Goal: Transaction & Acquisition: Subscribe to service/newsletter

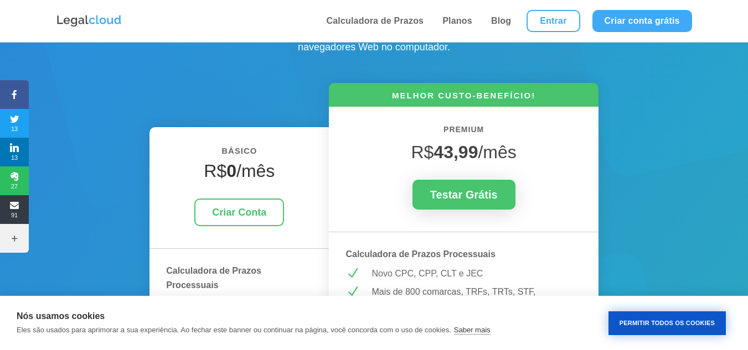
click at [667, 324] on button "Permitir Todos os Cookies" at bounding box center [666, 324] width 117 height 24
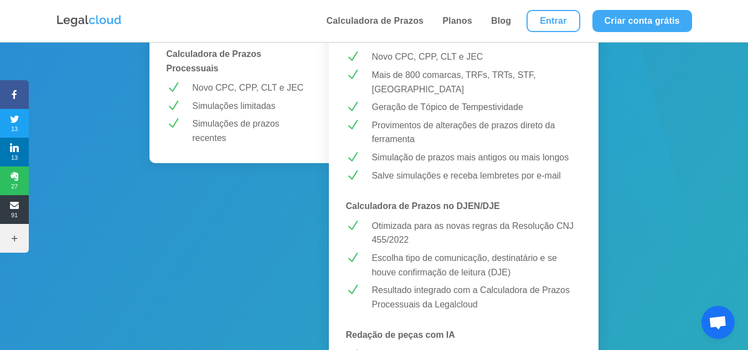
scroll to position [331, 0]
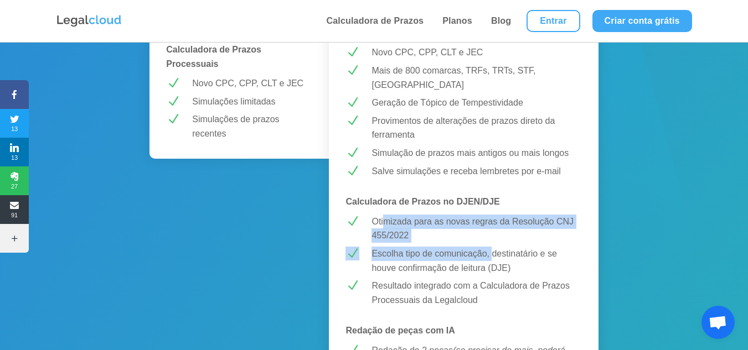
drag, startPoint x: 385, startPoint y: 207, endPoint x: 499, endPoint y: 251, distance: 122.6
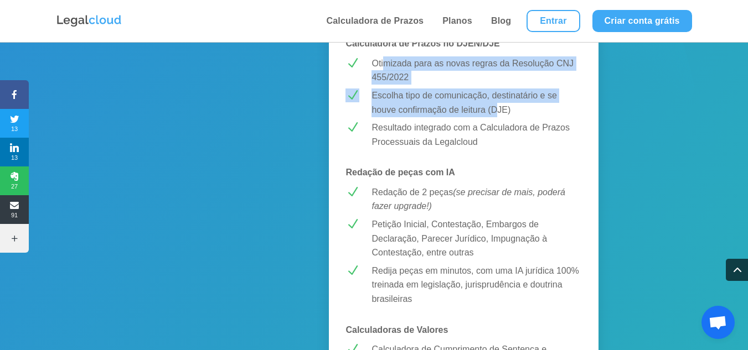
scroll to position [497, 0]
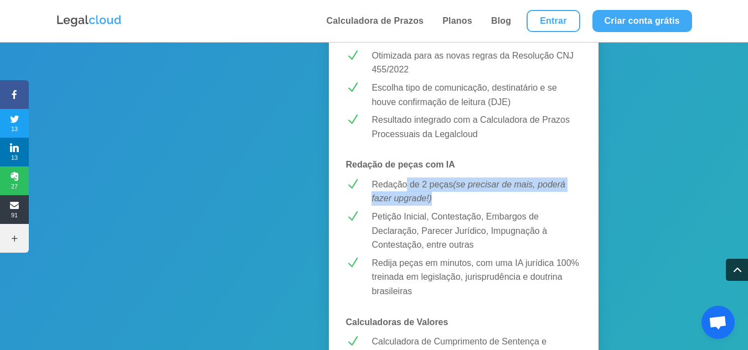
drag, startPoint x: 407, startPoint y: 168, endPoint x: 448, endPoint y: 188, distance: 45.3
click at [448, 188] on p "Redação de 2 peças (se precisar de mais, poderá fazer upgrade!)" at bounding box center [476, 192] width 210 height 28
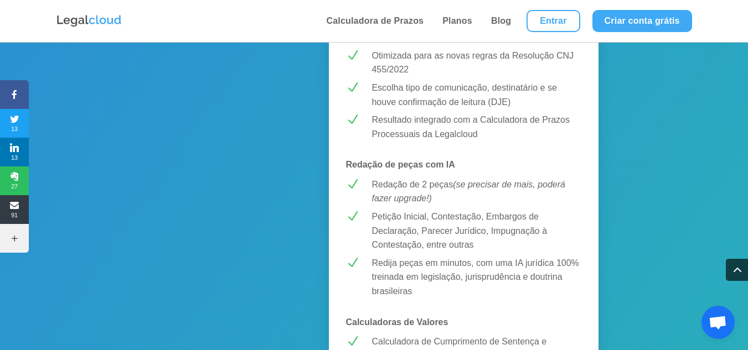
click at [383, 210] on p "Petição Inicial, Contestação, Embargos de Declaração, Parecer Jurídico, Impugna…" at bounding box center [476, 231] width 210 height 43
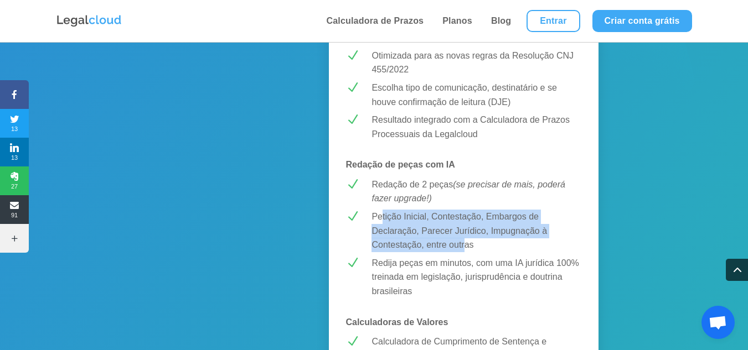
drag, startPoint x: 382, startPoint y: 203, endPoint x: 466, endPoint y: 225, distance: 87.0
click at [466, 225] on p "Petição Inicial, Contestação, Embargos de Declaração, Parecer Jurídico, Impugna…" at bounding box center [476, 231] width 210 height 43
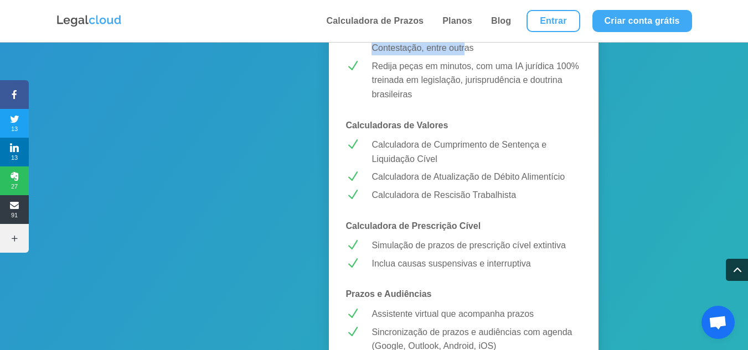
scroll to position [719, 0]
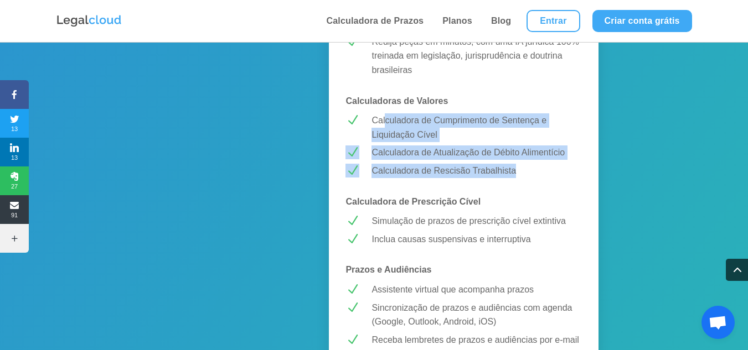
drag, startPoint x: 386, startPoint y: 111, endPoint x: 516, endPoint y: 154, distance: 136.8
click at [516, 154] on div "MELHOR CUSTO-BENEFÍCIO! PREMIUM R$ 43,99 /mês Testar Grátis Calculadora de Praz…" at bounding box center [463, 117] width 269 height 1287
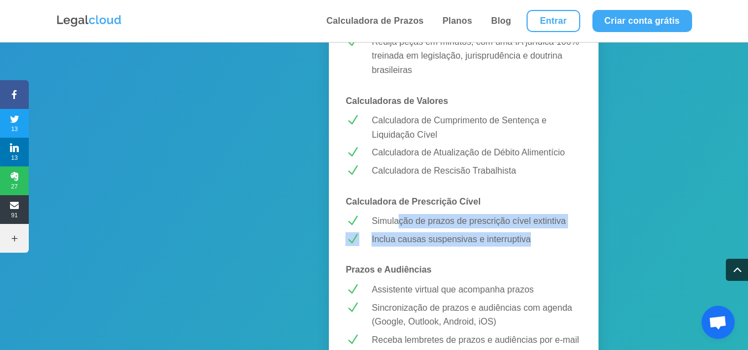
drag, startPoint x: 398, startPoint y: 208, endPoint x: 546, endPoint y: 220, distance: 148.2
click at [546, 220] on div "MELHOR CUSTO-BENEFÍCIO! PREMIUM R$ 43,99 /mês Testar Grátis Calculadora de Praz…" at bounding box center [463, 117] width 269 height 1287
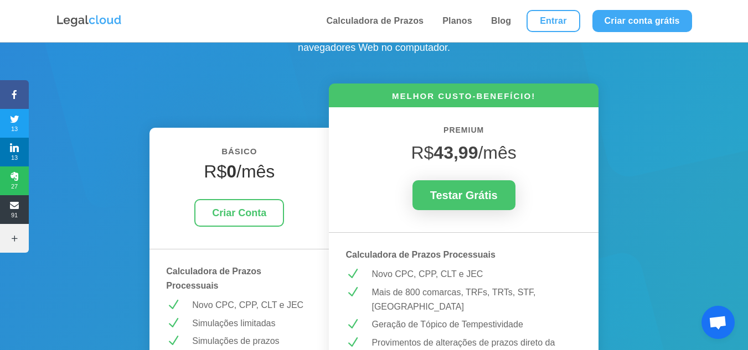
scroll to position [55, 0]
